Goal: Check status

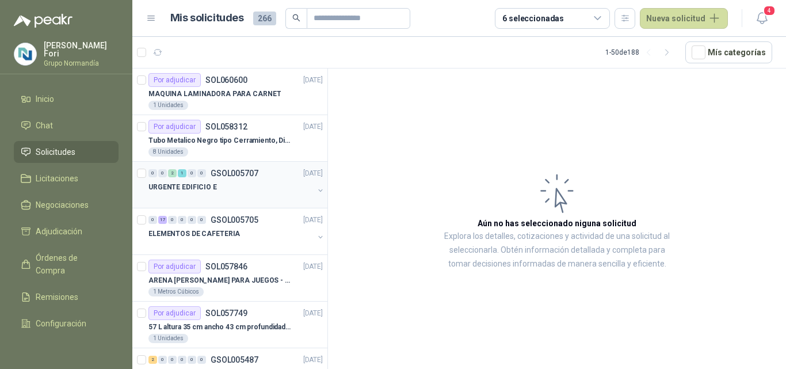
click at [206, 187] on p "URGENTE EDIFICIO E" at bounding box center [182, 187] width 68 height 11
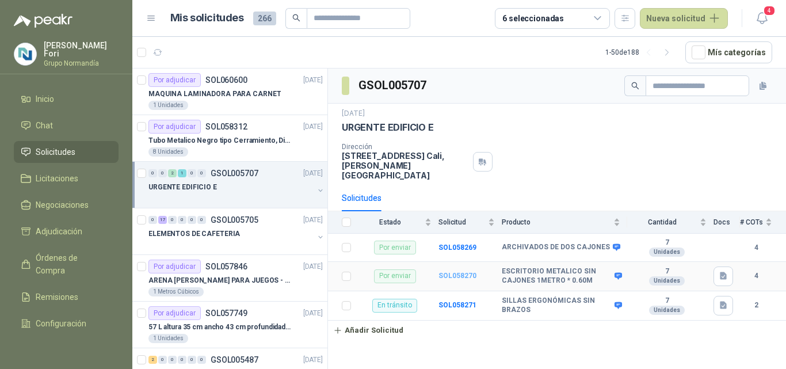
click at [447, 271] on b "SOL058270" at bounding box center [457, 275] width 38 height 8
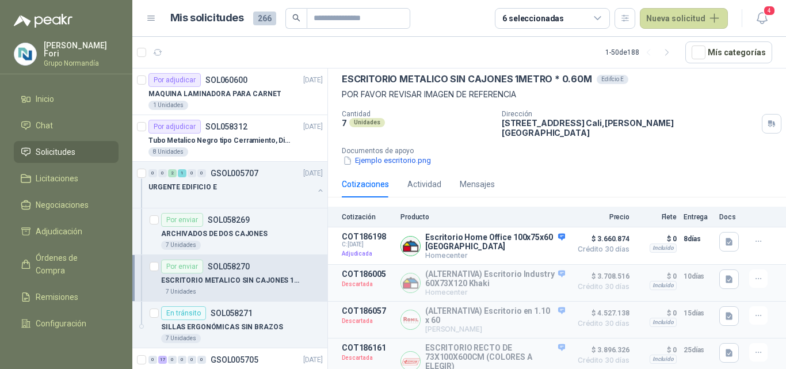
scroll to position [58, 0]
